Goal: Task Accomplishment & Management: Manage account settings

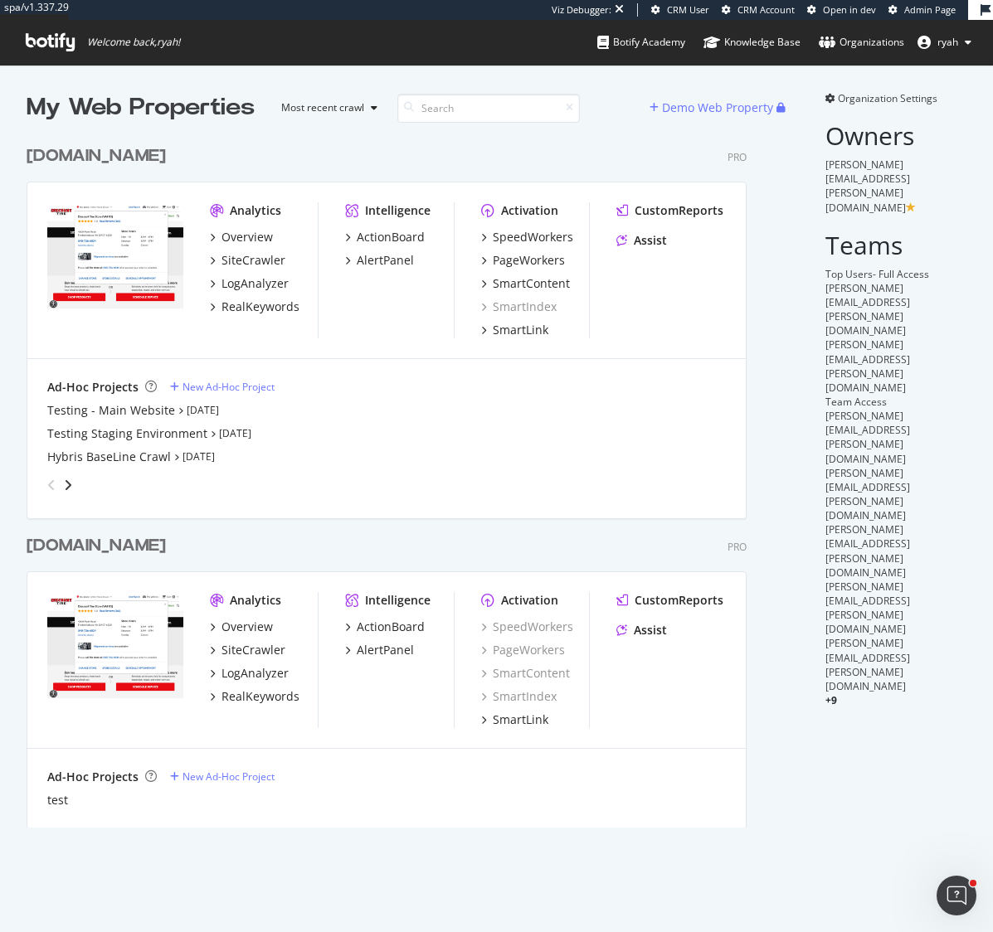
click at [133, 158] on div "[DOMAIN_NAME]" at bounding box center [96, 156] width 139 height 24
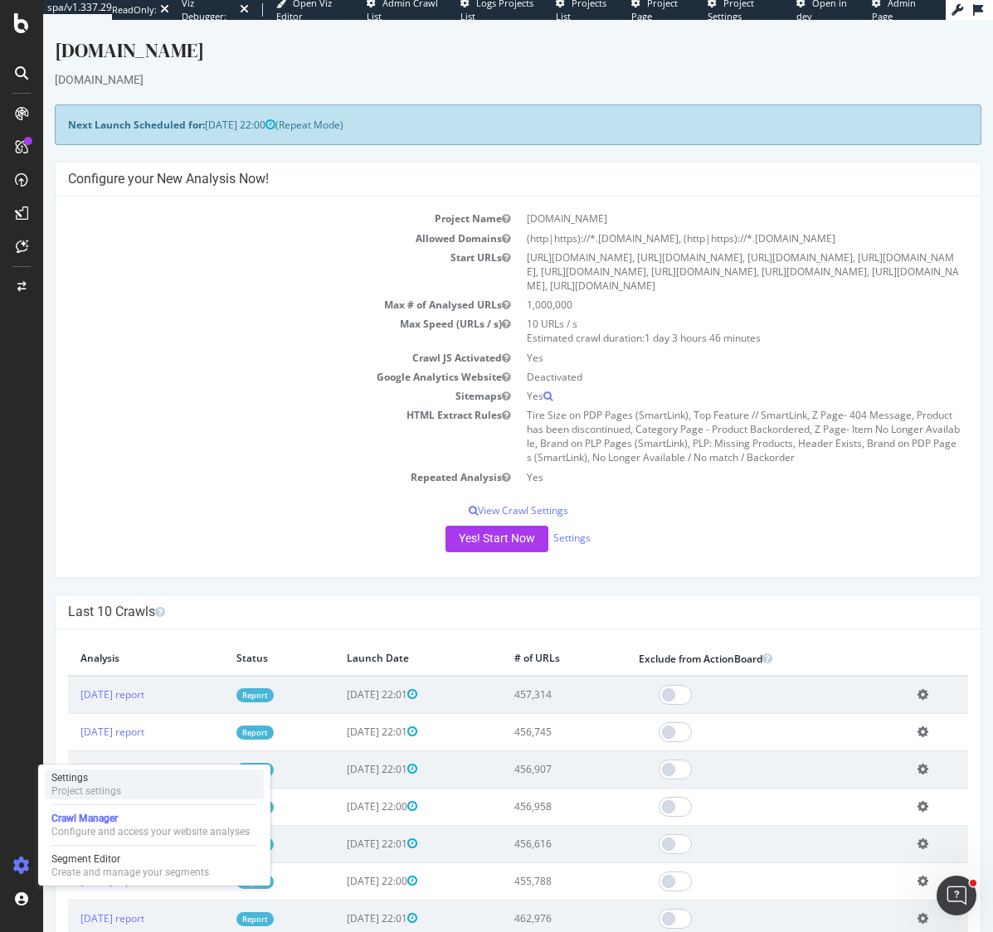
click at [113, 785] on div "Project settings" at bounding box center [86, 791] width 70 height 13
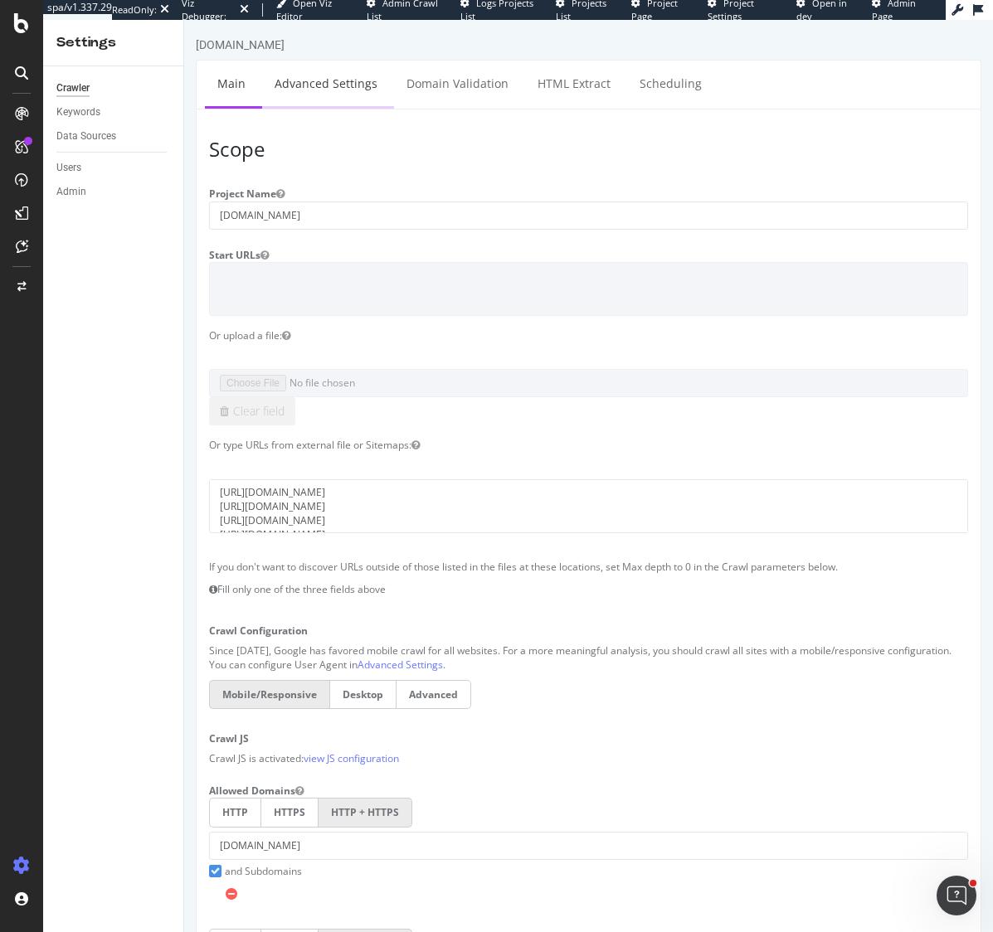
click at [344, 82] on link "Advanced Settings" at bounding box center [326, 84] width 128 height 46
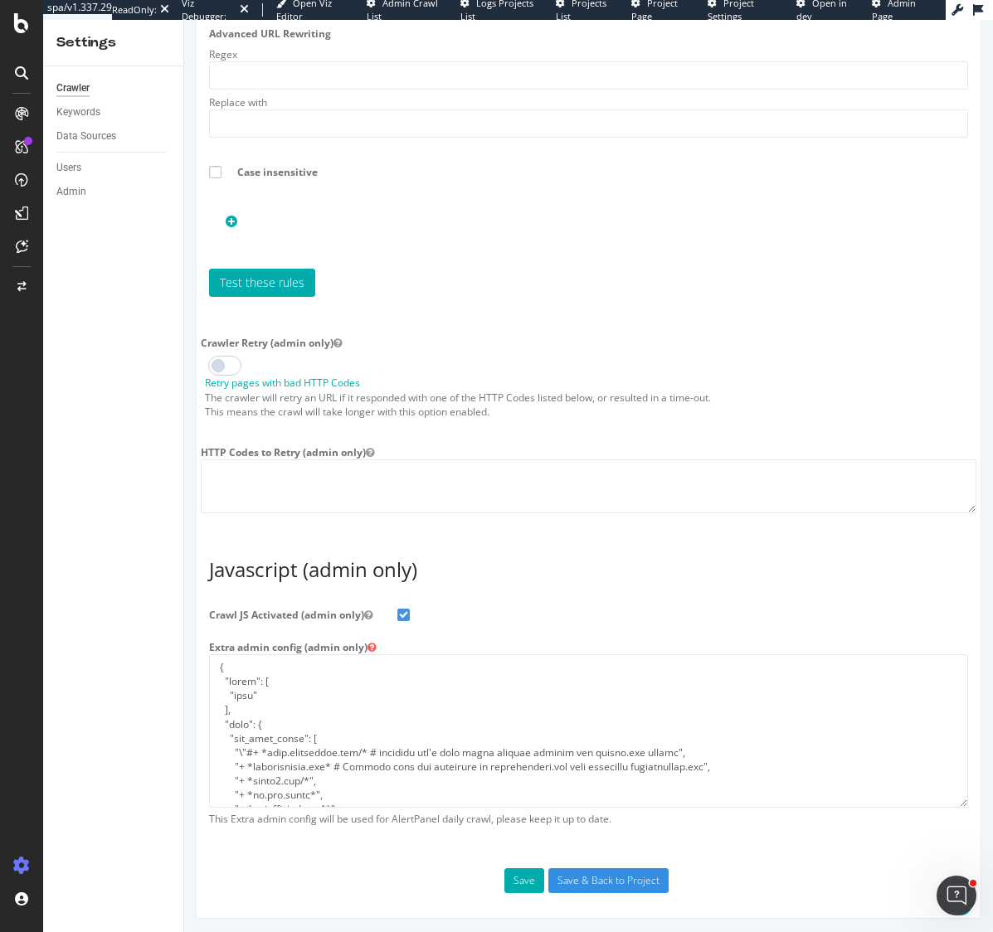
scroll to position [2186, 0]
